Goal: Information Seeking & Learning: Learn about a topic

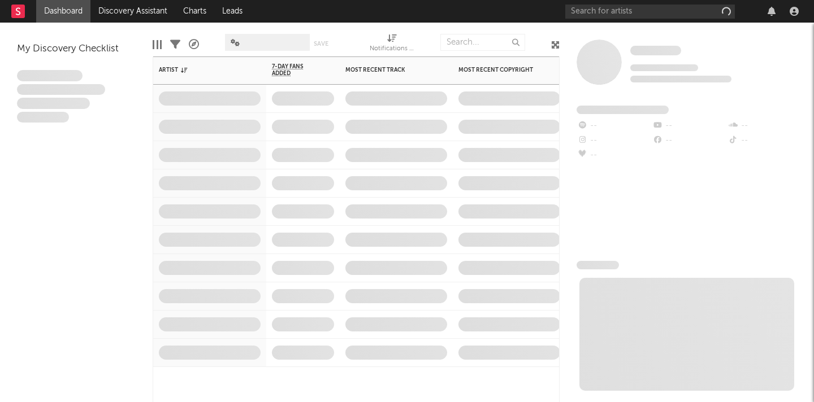
click at [406, 155] on span at bounding box center [396, 155] width 113 height 28
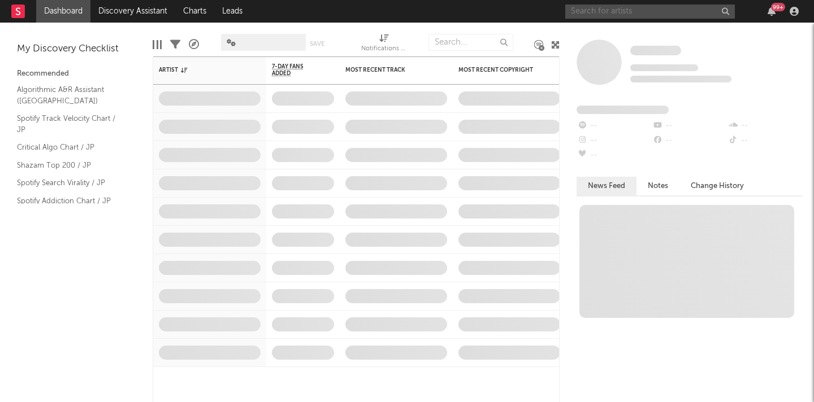
click at [611, 8] on input "text" at bounding box center [650, 12] width 170 height 14
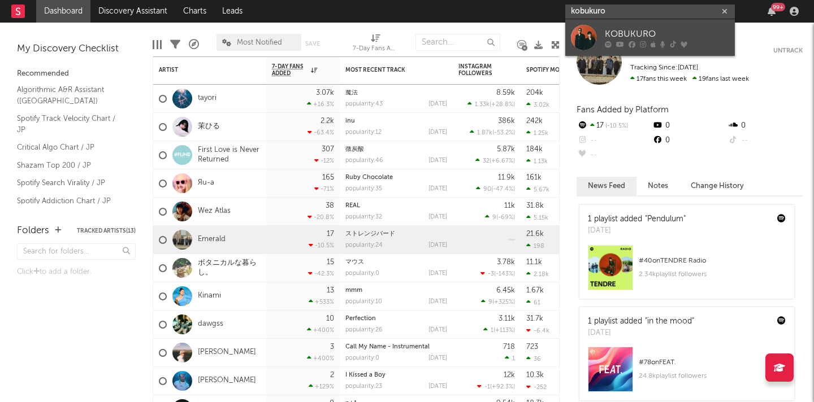
type input "kobukuro"
click at [609, 27] on link "KOBUKURO" at bounding box center [650, 37] width 170 height 37
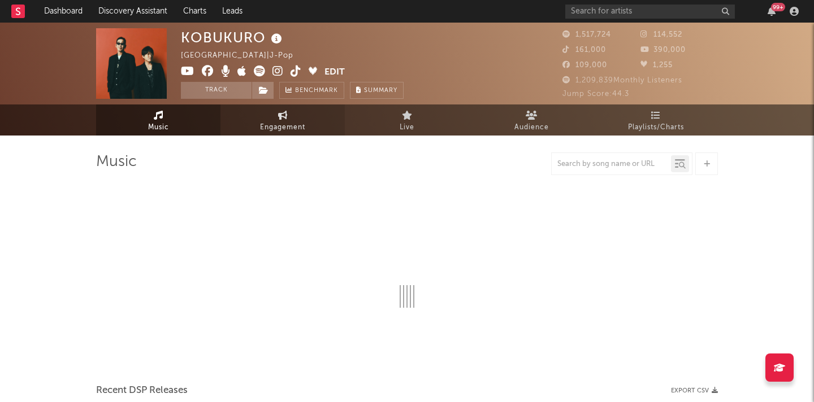
click at [293, 121] on span "Engagement" at bounding box center [282, 128] width 45 height 14
select select "1w"
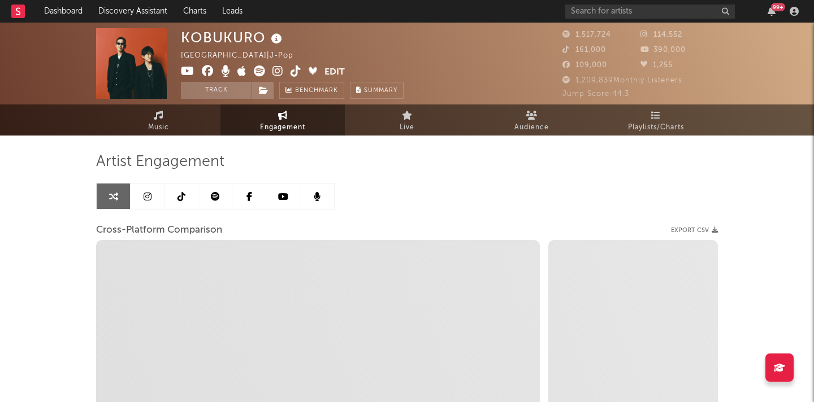
click at [277, 202] on link at bounding box center [283, 196] width 34 height 25
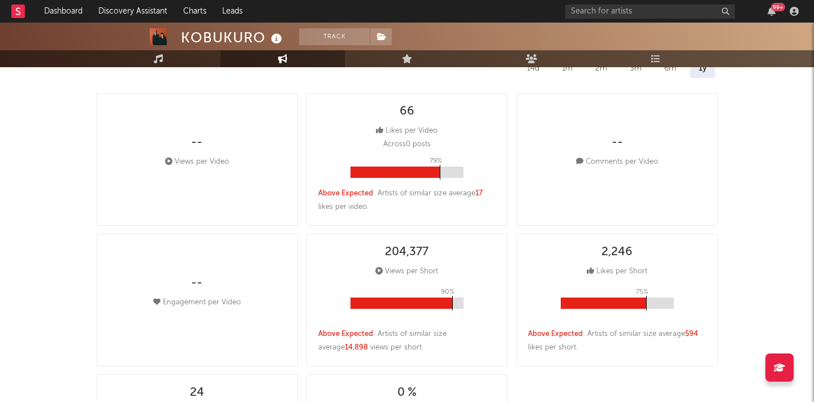
scroll to position [175, 0]
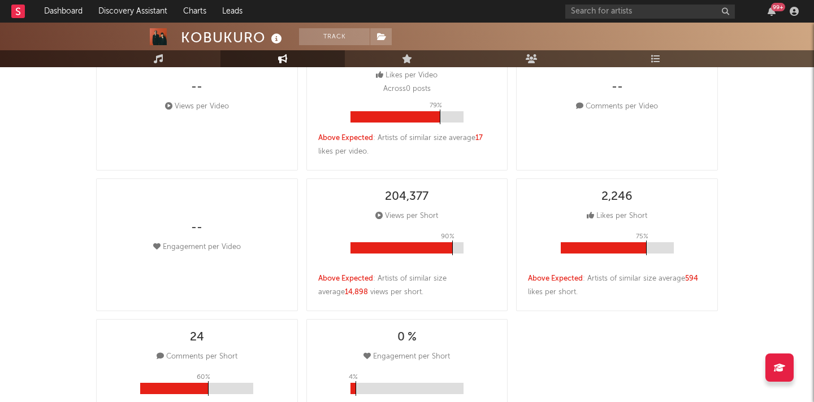
select select "6m"
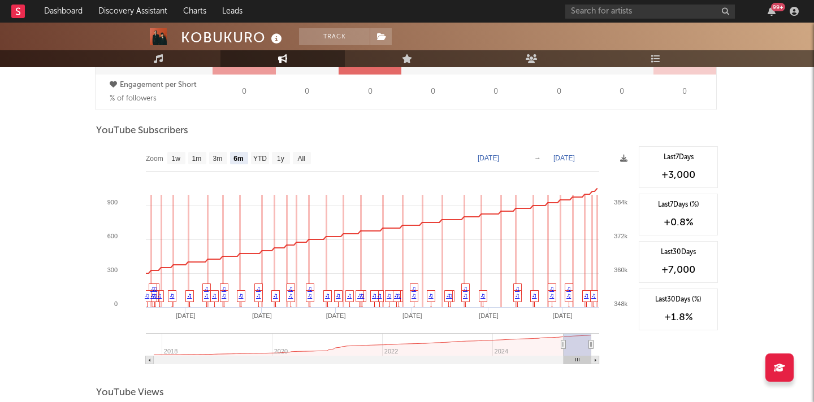
scroll to position [878, 0]
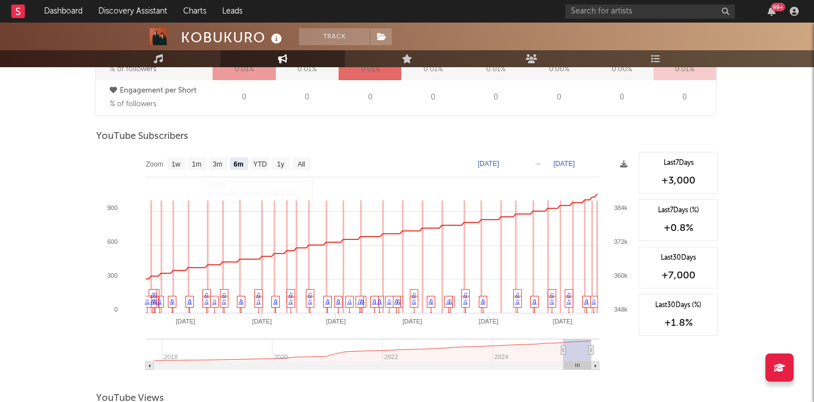
click at [305, 158] on rect at bounding box center [302, 164] width 18 height 12
select select "All"
type input "2017-11-01"
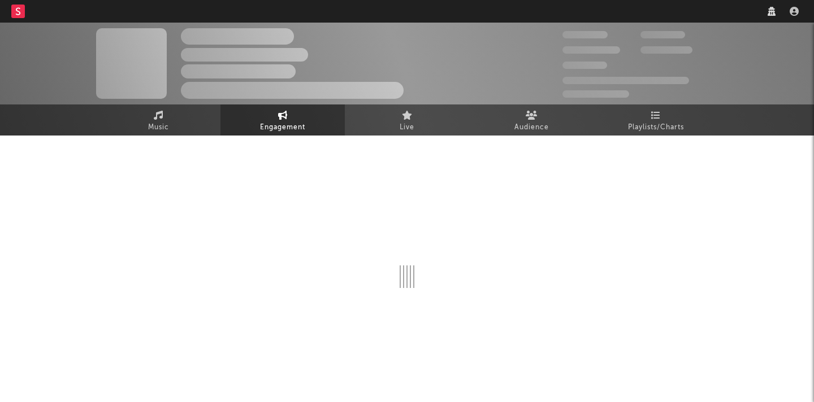
select select "1w"
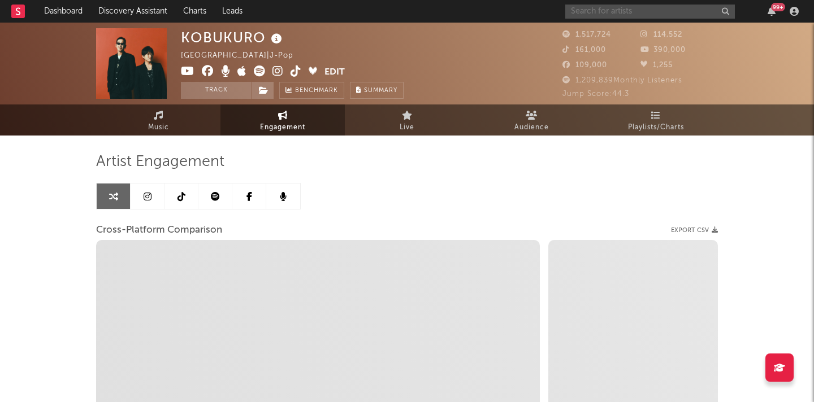
click at [627, 17] on input "text" at bounding box center [650, 12] width 170 height 14
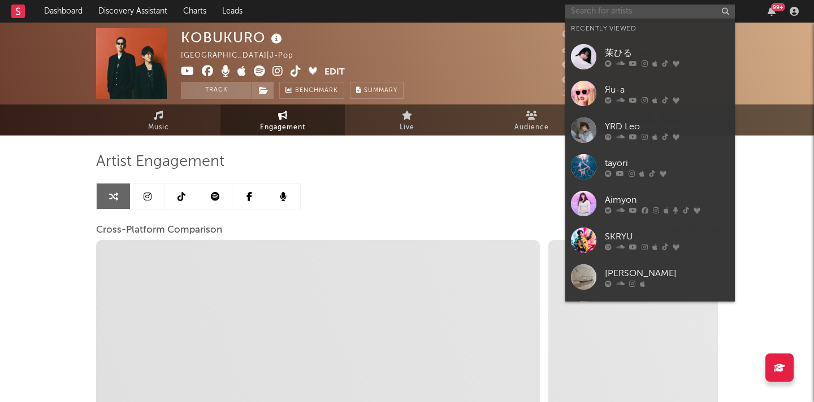
select select "1m"
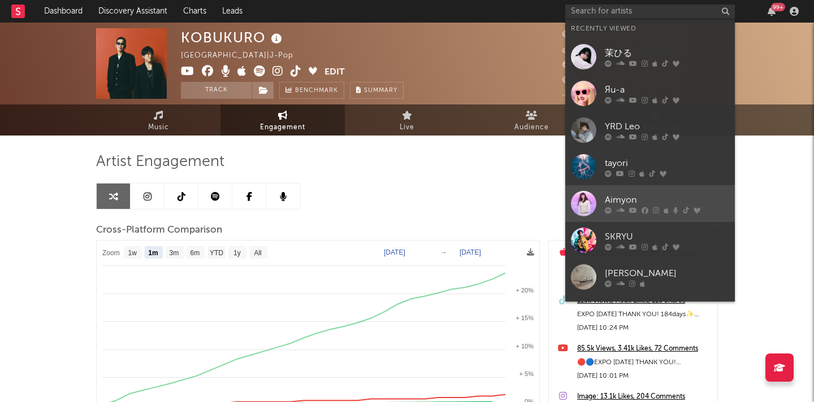
click at [592, 198] on div at bounding box center [583, 203] width 25 height 25
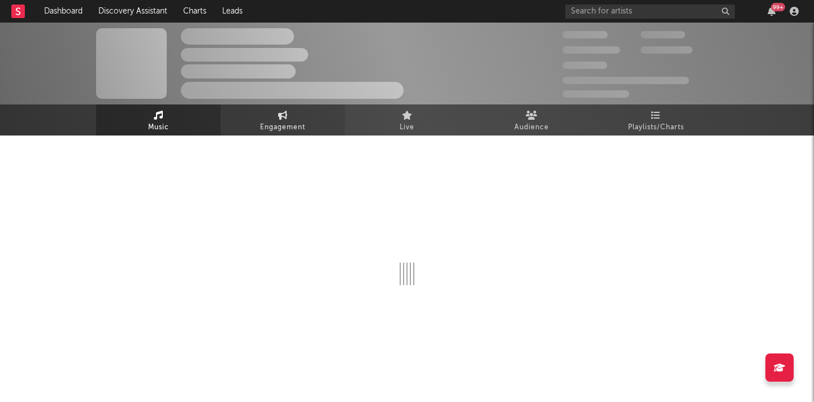
click at [280, 114] on icon at bounding box center [283, 115] width 10 height 9
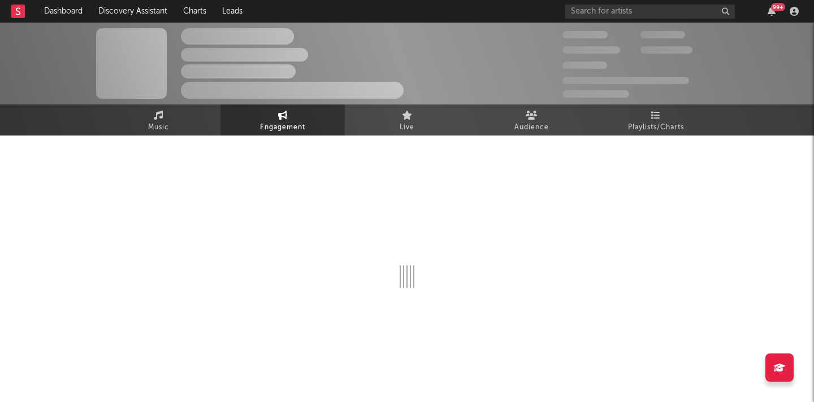
select select "1w"
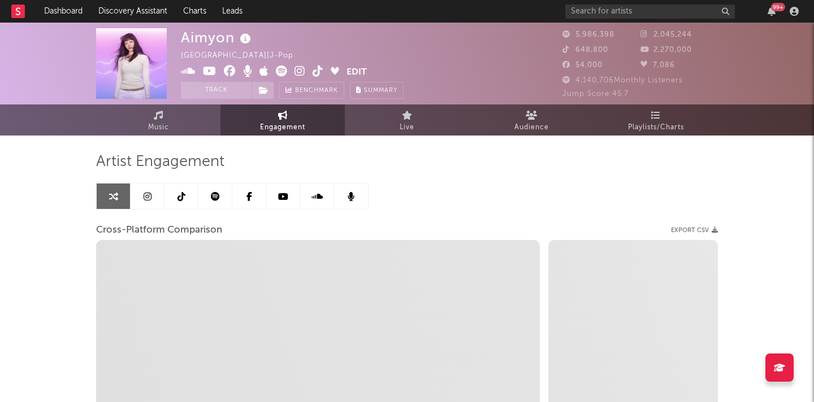
click at [279, 199] on icon at bounding box center [283, 196] width 10 height 9
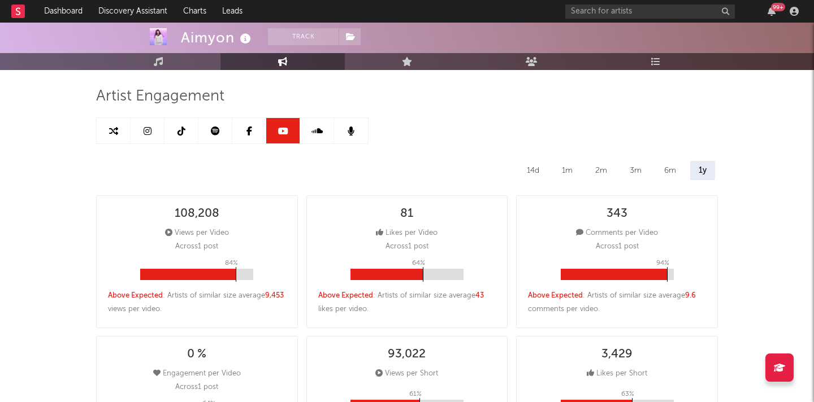
select select "6m"
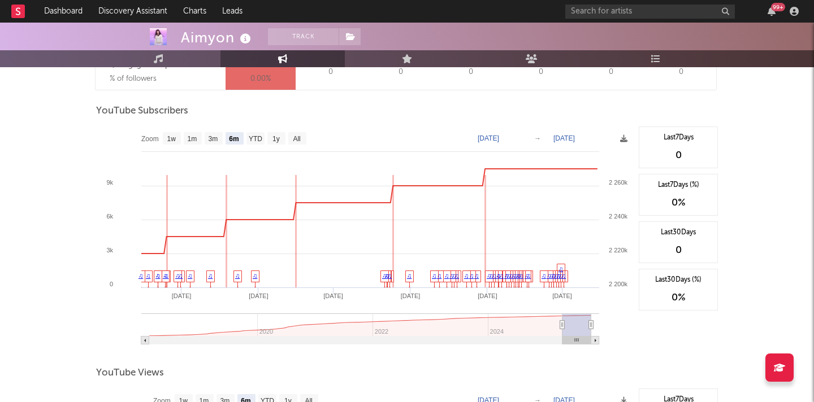
scroll to position [830, 0]
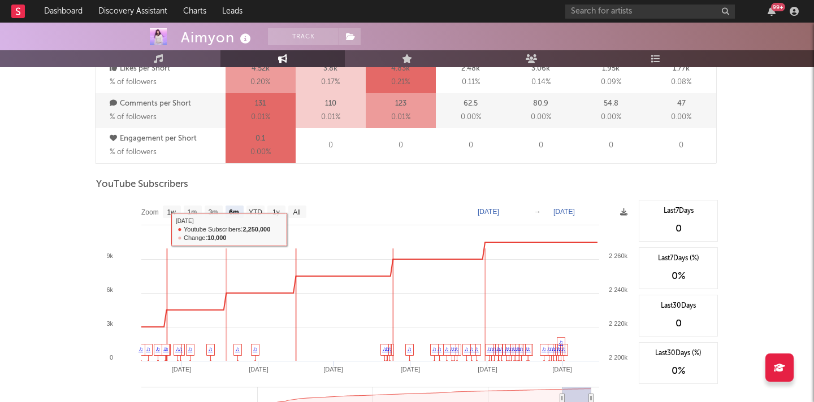
click at [298, 209] on text "All" at bounding box center [296, 213] width 7 height 8
select select "All"
type input "[DATE]"
